Goal: Ask a question

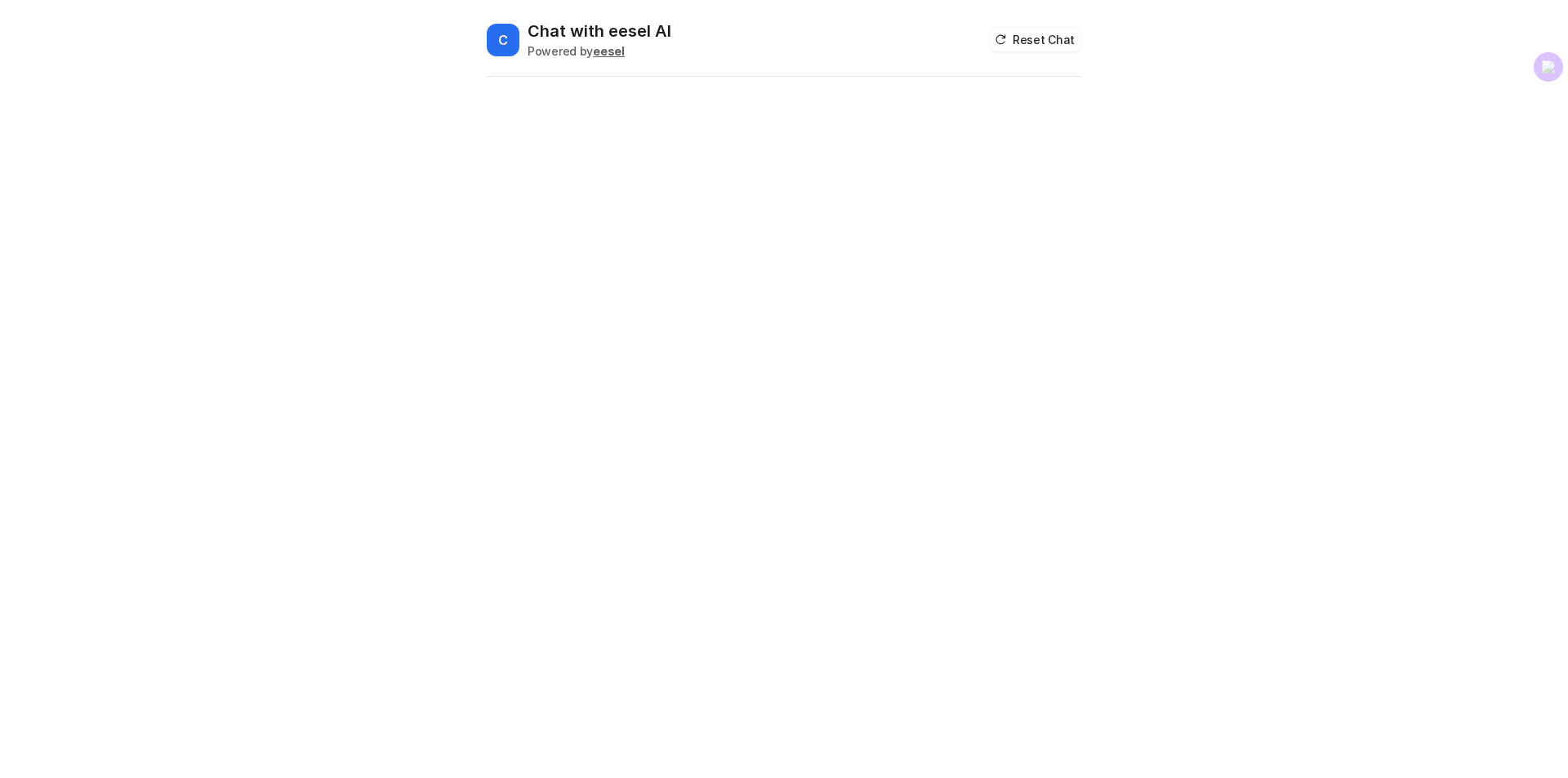
click at [814, 289] on div "C Chat with eesel AI Powered by eesel Reset Chat" at bounding box center [783, 398] width 621 height 759
click at [1023, 41] on button "Reset Chat" at bounding box center [1035, 40] width 92 height 24
click at [603, 49] on b "eesel" at bounding box center [609, 51] width 32 height 13
click at [656, 709] on div at bounding box center [784, 709] width 586 height 38
